Goal: Information Seeking & Learning: Learn about a topic

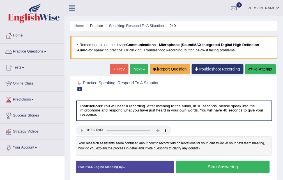
click at [42, 51] on link "Practice Questions" at bounding box center [32, 51] width 64 height 14
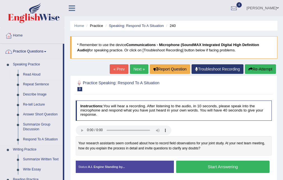
click at [33, 74] on link "Read Aloud" at bounding box center [42, 75] width 42 height 10
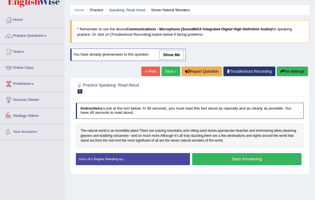
scroll to position [0, 0]
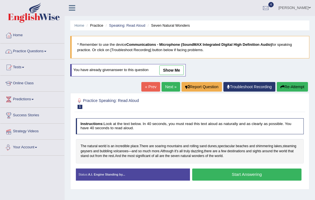
click at [28, 58] on li "Practice Questions Speaking Practice Read Aloud Repeat Sentence Describe Image …" at bounding box center [32, 52] width 64 height 16
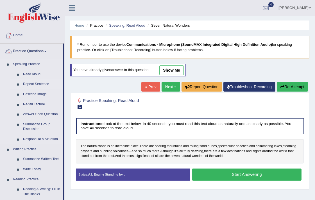
click at [40, 85] on link "Repeat Sentence" at bounding box center [42, 84] width 42 height 10
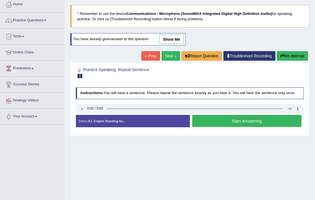
click at [172, 51] on link "Next »" at bounding box center [171, 56] width 19 height 10
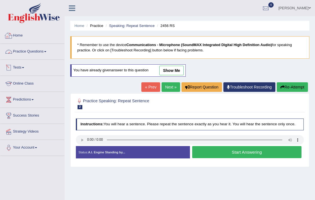
click at [31, 54] on link "Practice Questions" at bounding box center [32, 51] width 64 height 14
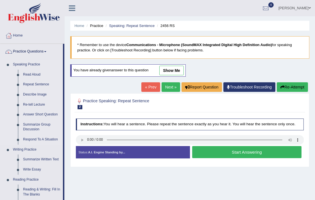
click at [39, 93] on link "Describe Image" at bounding box center [42, 95] width 42 height 10
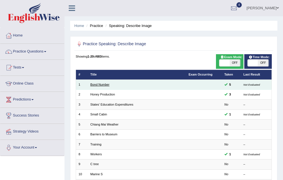
click at [96, 84] on link "Bond Number" at bounding box center [99, 84] width 19 height 3
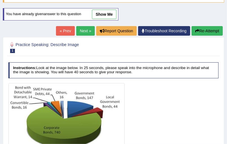
drag, startPoint x: 0, startPoint y: 0, endPoint x: 138, endPoint y: 93, distance: 166.0
click at [138, 93] on div at bounding box center [113, 121] width 210 height 76
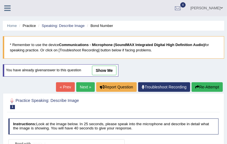
click at [76, 87] on link "Next »" at bounding box center [85, 87] width 19 height 10
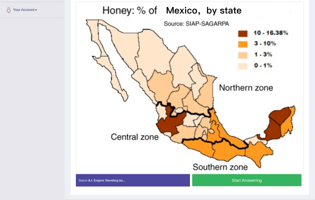
scroll to position [106, 0]
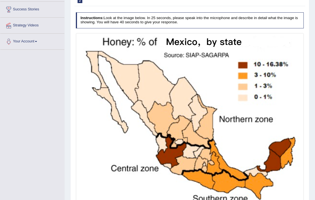
click at [107, 113] on img at bounding box center [190, 119] width 226 height 170
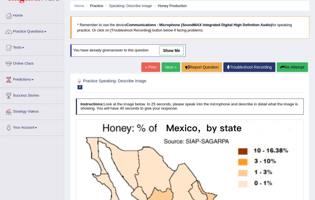
scroll to position [0, 0]
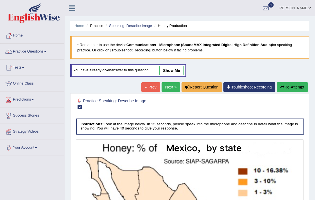
click at [169, 88] on link "Next »" at bounding box center [171, 87] width 19 height 10
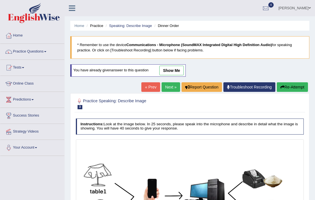
click at [169, 88] on link "Next »" at bounding box center [171, 87] width 19 height 10
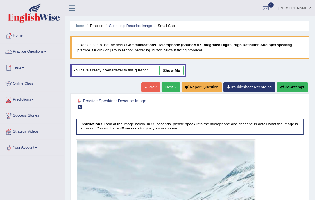
click at [34, 50] on link "Practice Questions" at bounding box center [32, 51] width 64 height 14
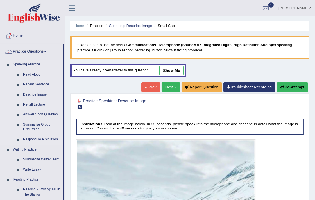
click at [30, 102] on link "Re-tell Lecture" at bounding box center [42, 105] width 42 height 10
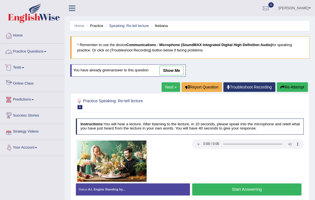
click at [20, 52] on link "Practice Questions" at bounding box center [32, 51] width 64 height 14
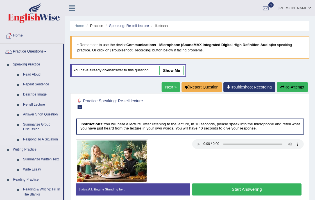
click at [36, 122] on link "Summarize Group Discussion" at bounding box center [42, 127] width 42 height 15
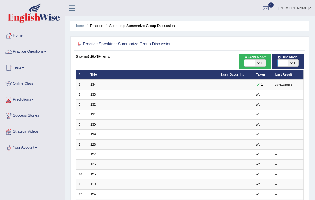
click at [94, 85] on link "134" at bounding box center [92, 84] width 5 height 3
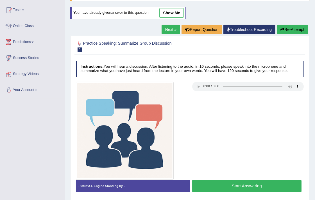
scroll to position [1, 0]
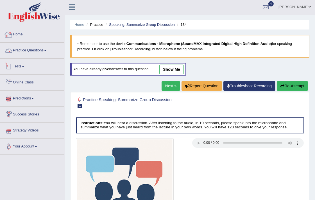
click at [17, 44] on link "Practice Questions" at bounding box center [32, 50] width 64 height 14
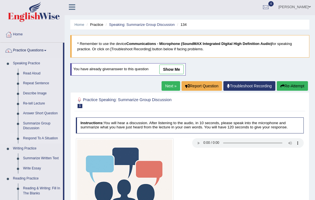
click at [35, 139] on link "Respond To A Situation" at bounding box center [42, 138] width 42 height 10
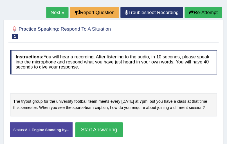
scroll to position [81, 0]
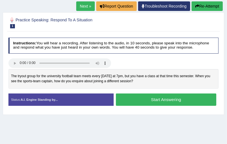
click at [128, 67] on div at bounding box center [113, 63] width 215 height 11
